Goal: Navigation & Orientation: Go to known website

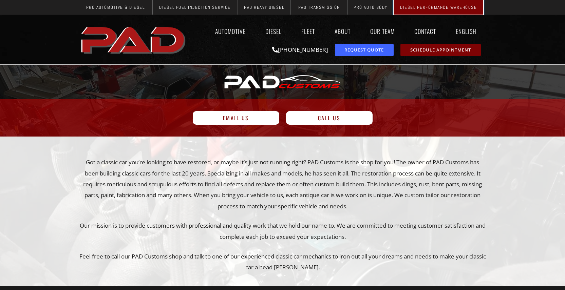
click at [433, 10] on span "Diesel Performance Warehouse" at bounding box center [438, 7] width 77 height 4
